Goal: Task Accomplishment & Management: Manage account settings

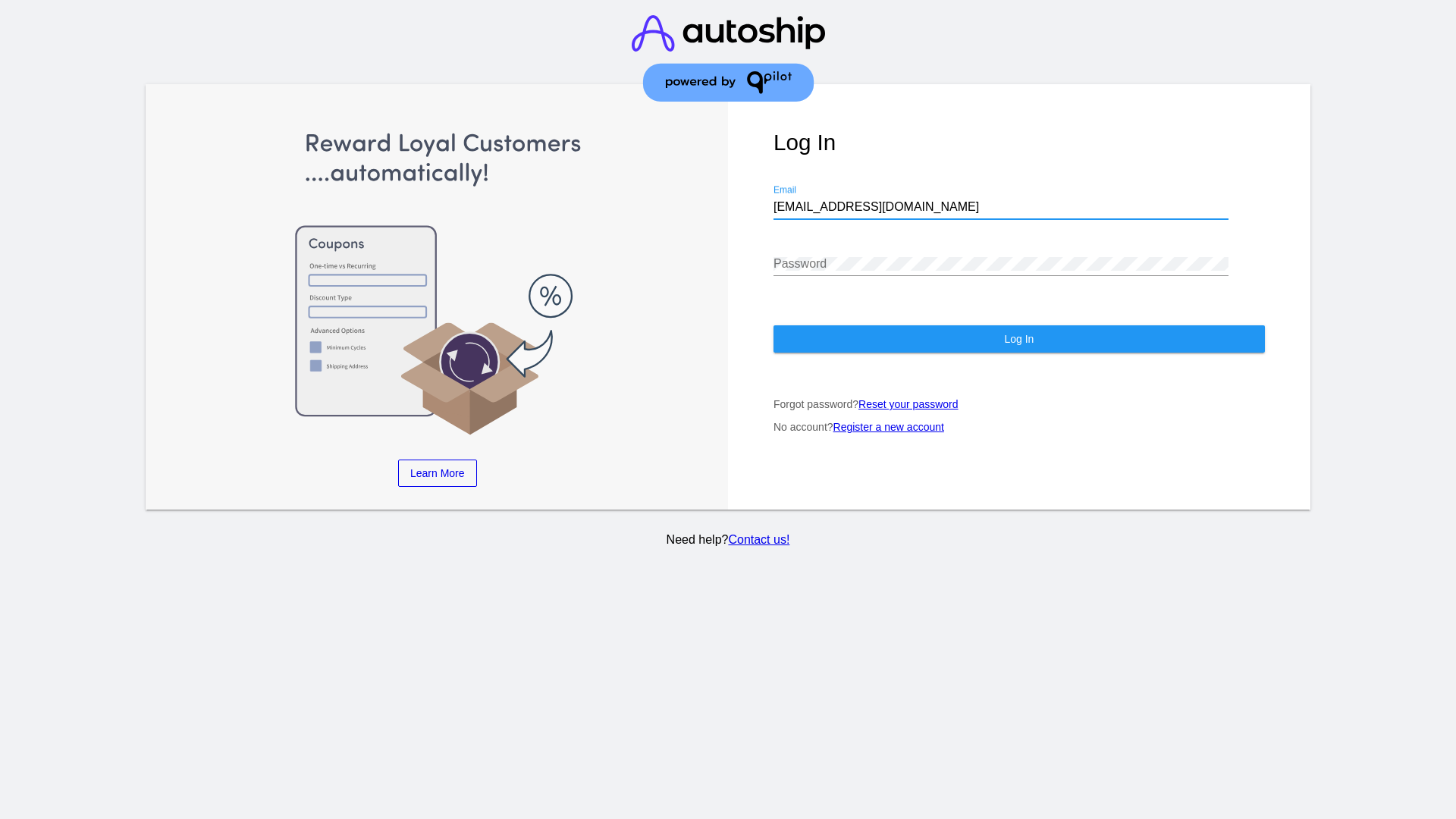
type input "[EMAIL_ADDRESS][DOMAIN_NAME]"
click at [1019, 339] on span "Log In" at bounding box center [1019, 339] width 29 height 12
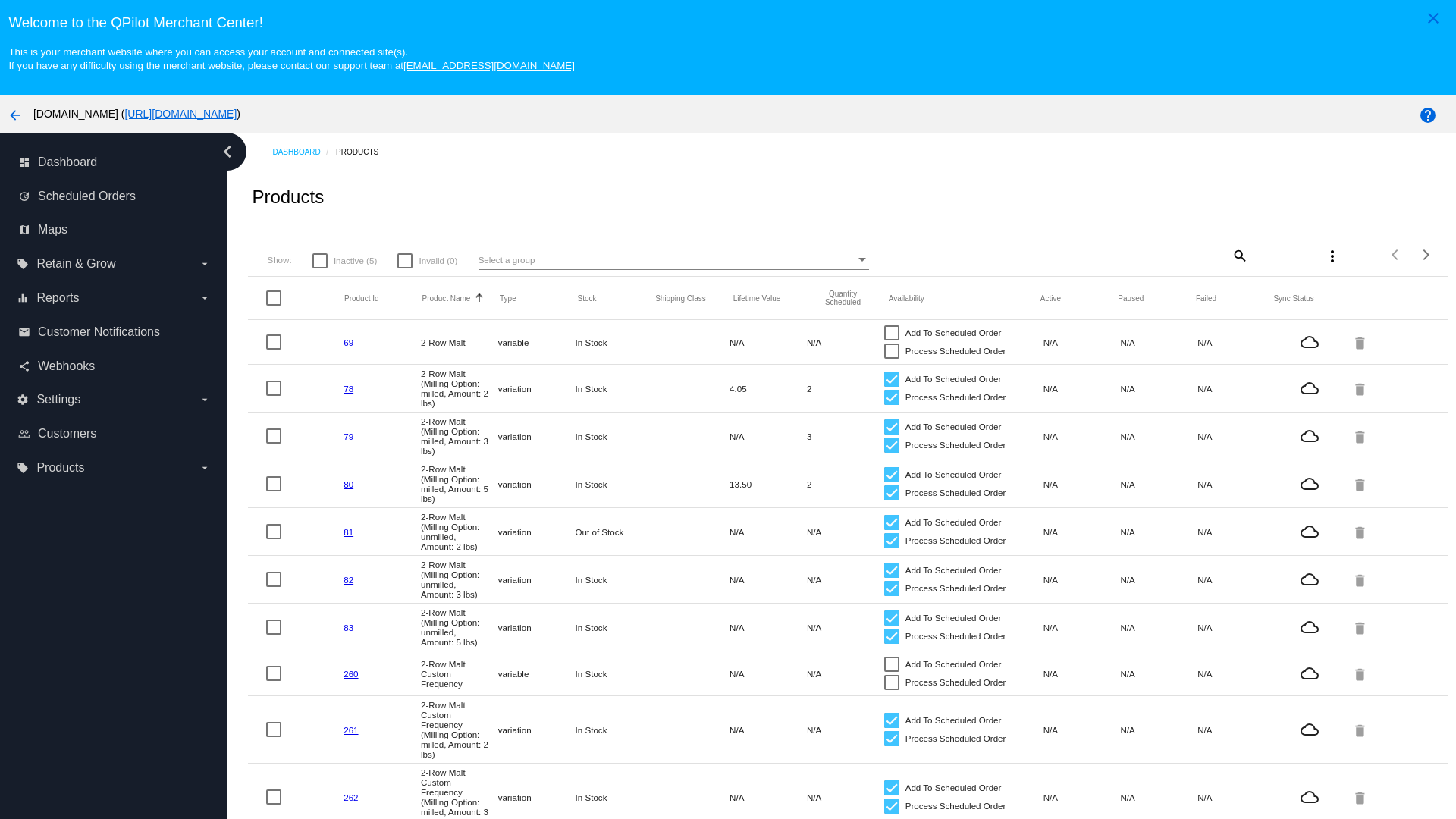
click at [344, 261] on span "Inactive (5)" at bounding box center [356, 261] width 43 height 19
click at [320, 268] on input "Inactive (5)" at bounding box center [319, 268] width 1 height 1
checkbox input "true"
click at [1238, 255] on mat-icon "search" at bounding box center [1239, 256] width 19 height 24
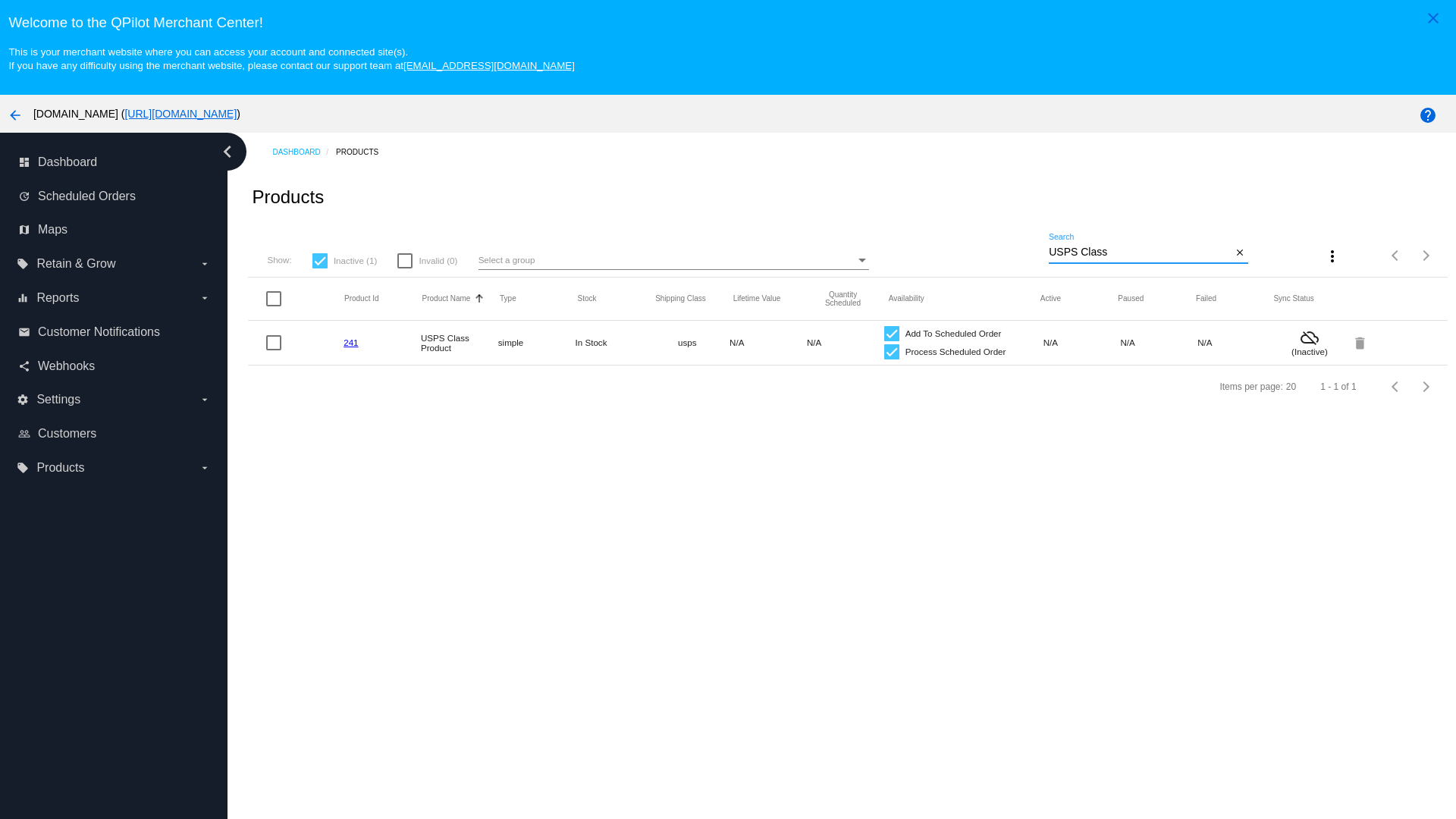
type input "Variable Enable"
